Goal: Find specific page/section: Find specific page/section

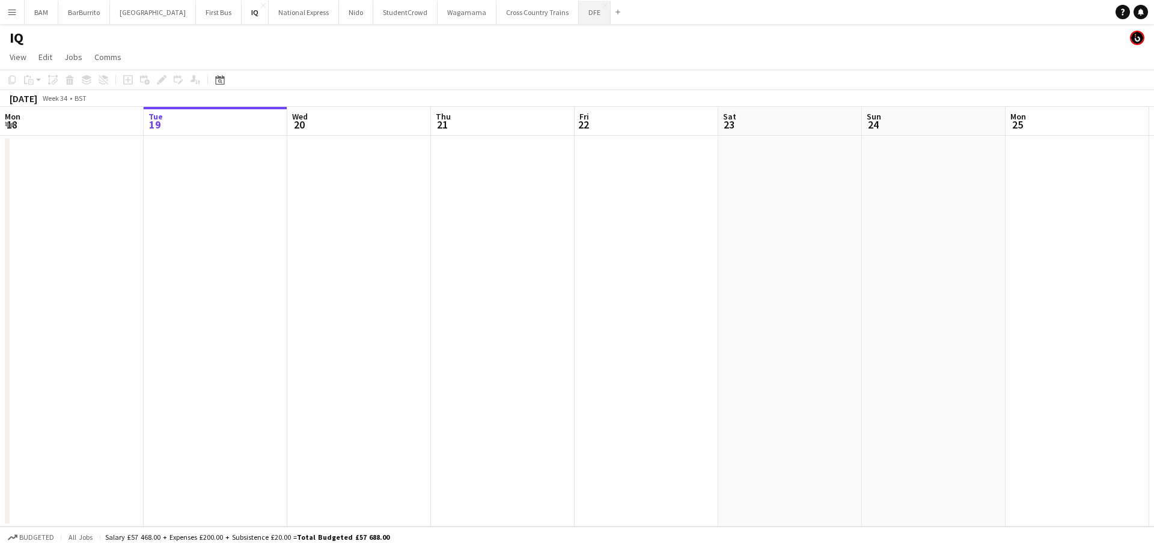
click at [579, 15] on button "DFE Close" at bounding box center [595, 12] width 32 height 23
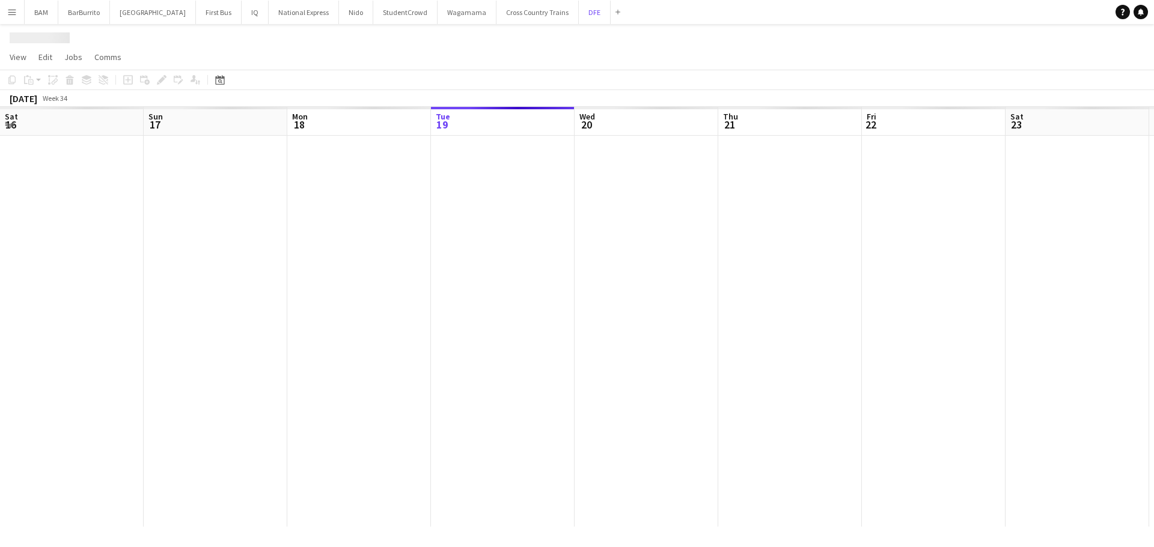
scroll to position [0, 287]
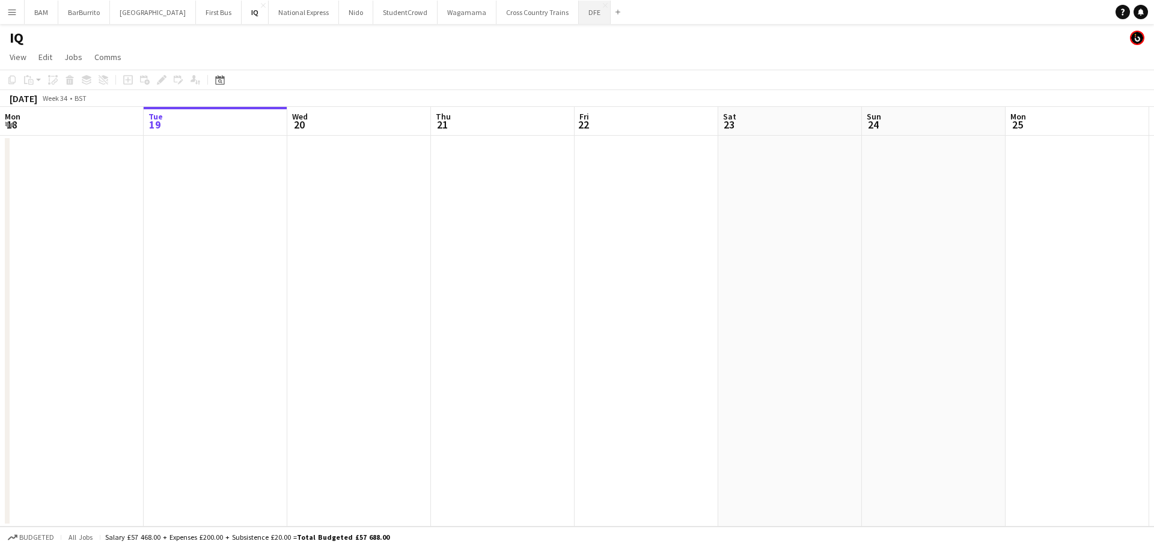
click at [579, 10] on button "DFE Close" at bounding box center [595, 12] width 32 height 23
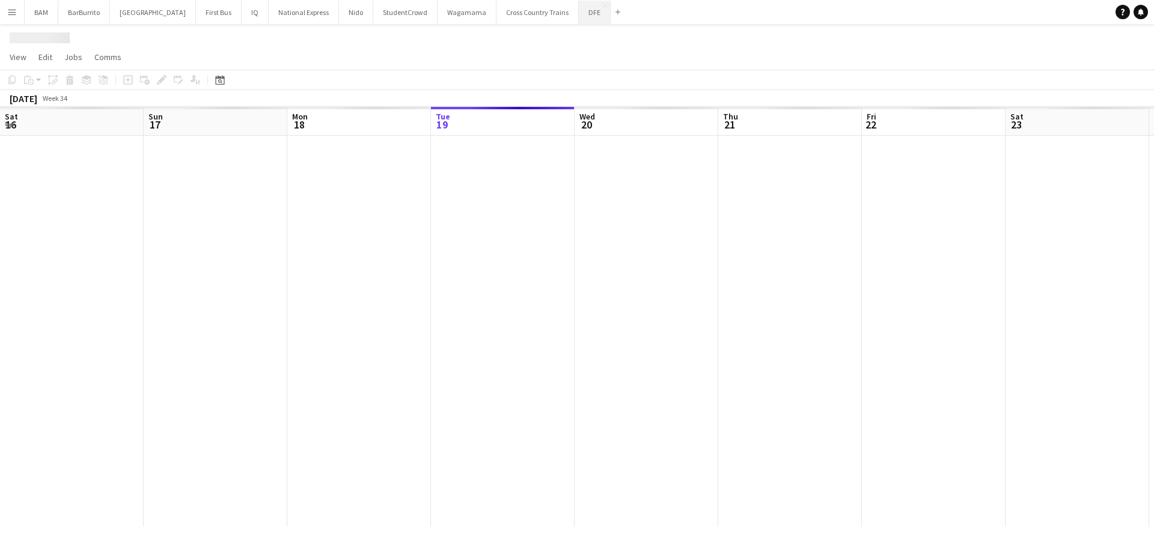
scroll to position [0, 287]
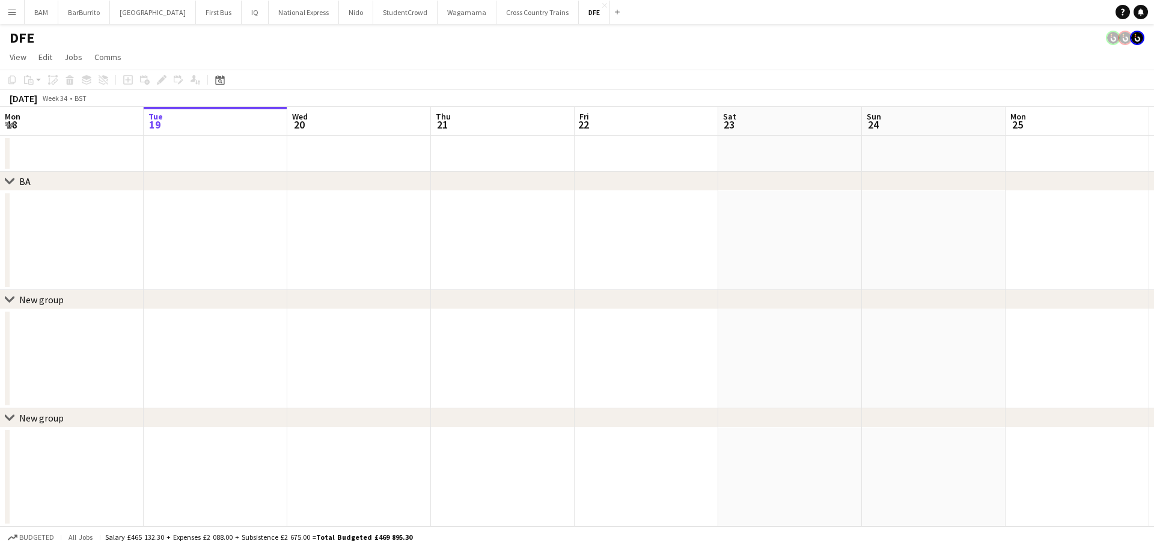
click at [17, 10] on button "Menu" at bounding box center [12, 12] width 24 height 24
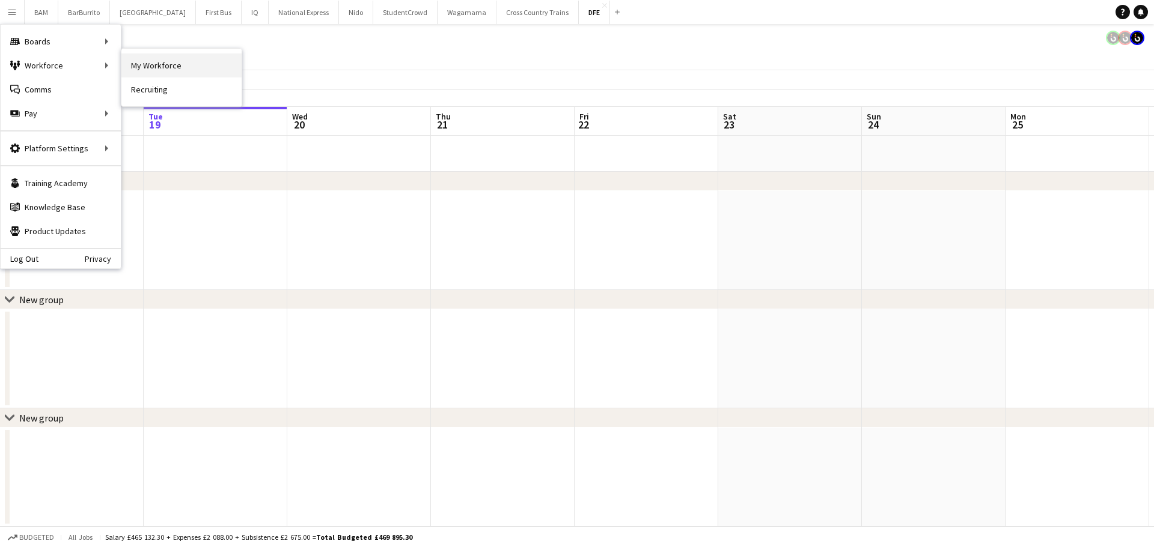
click at [168, 67] on link "My Workforce" at bounding box center [181, 65] width 120 height 24
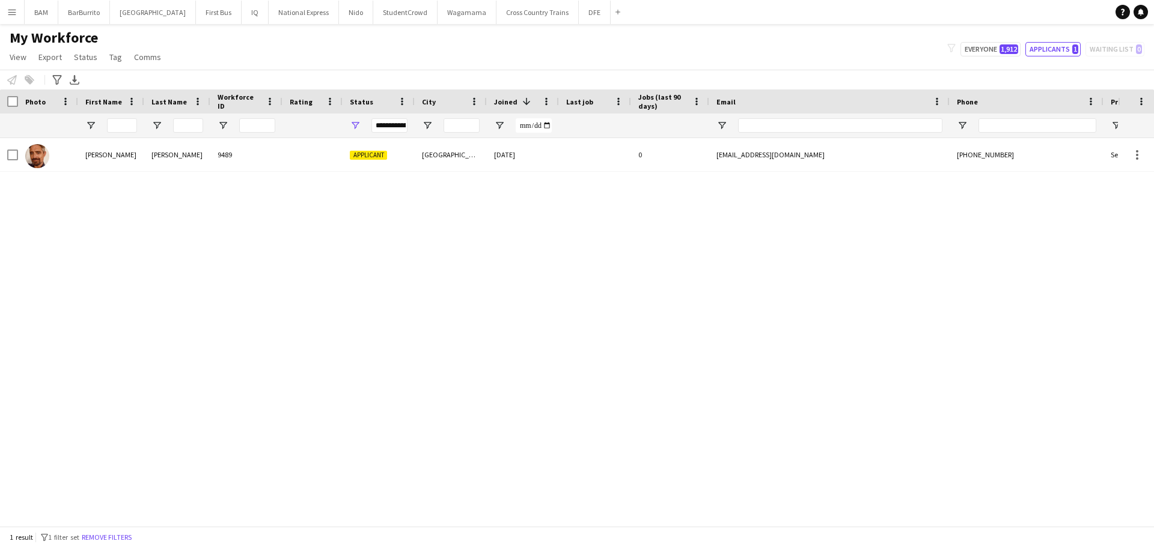
click at [1000, 58] on div "My Workforce View Views Default view New view Update view Delete view Edit name…" at bounding box center [577, 49] width 1154 height 41
click at [997, 53] on button "Everyone 1,912" at bounding box center [990, 49] width 60 height 14
type input "**********"
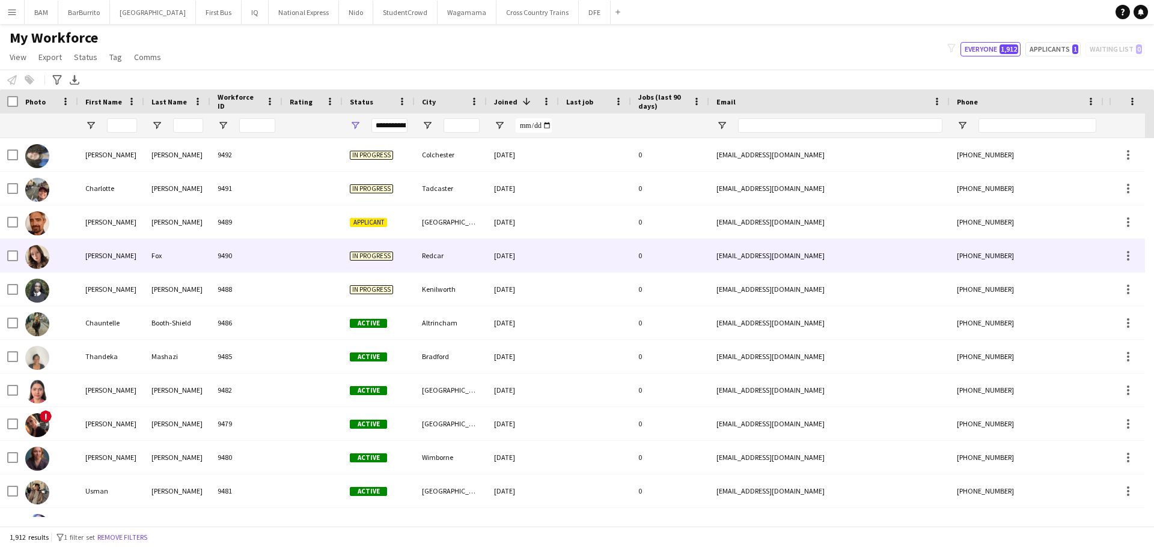
click at [436, 259] on div "Redcar" at bounding box center [451, 255] width 72 height 33
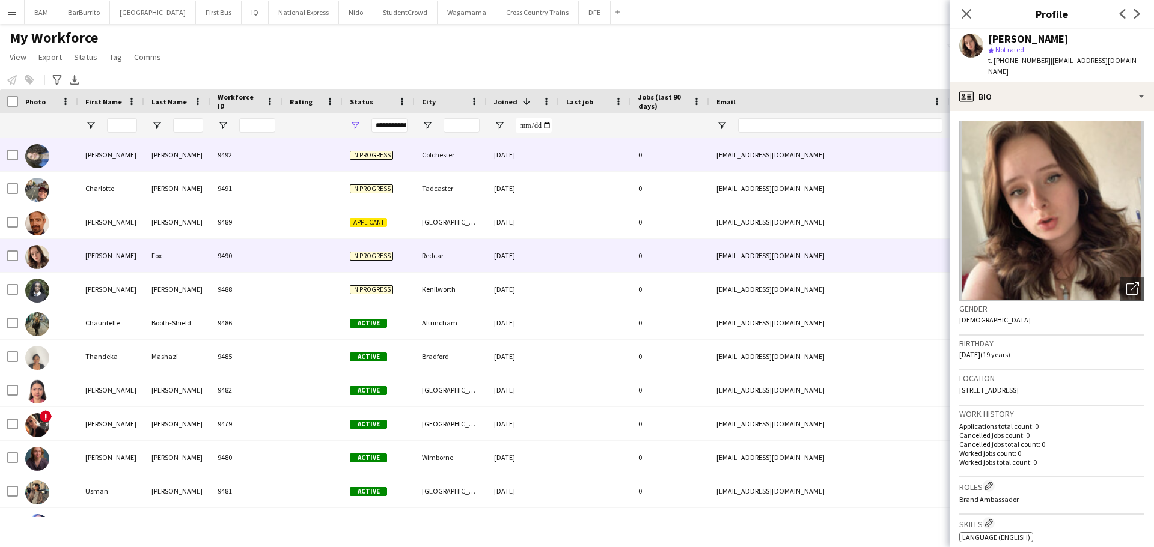
click at [546, 160] on div "[DATE]" at bounding box center [523, 154] width 72 height 33
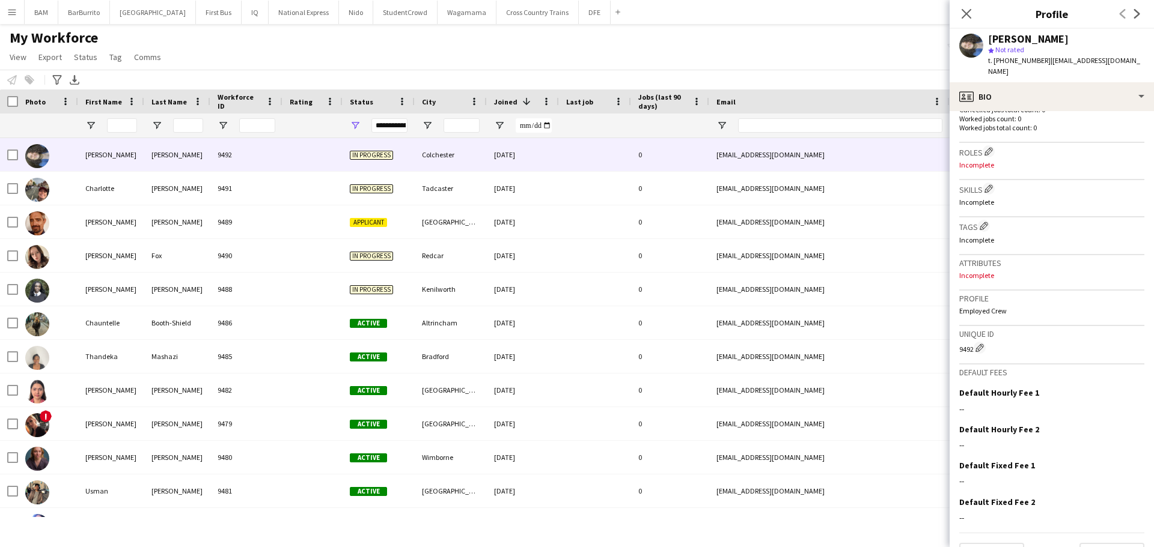
scroll to position [353, 0]
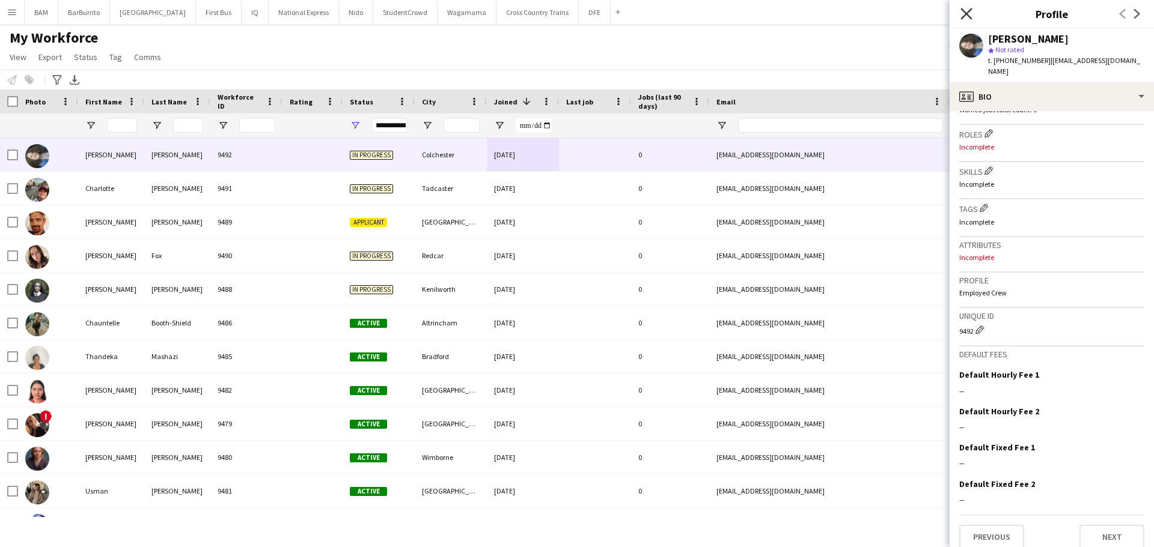
click at [967, 8] on icon "Close pop-in" at bounding box center [965, 13] width 11 height 11
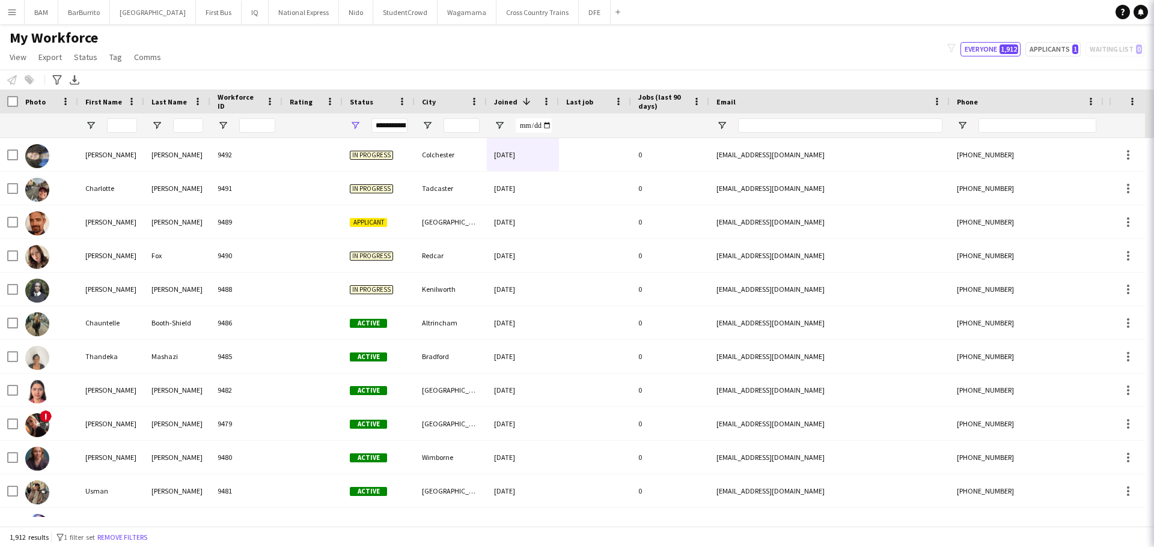
click at [589, 60] on div "My Workforce View Views Default view New view Update view Delete view Edit name…" at bounding box center [577, 49] width 1154 height 41
